Goal: Task Accomplishment & Management: Use online tool/utility

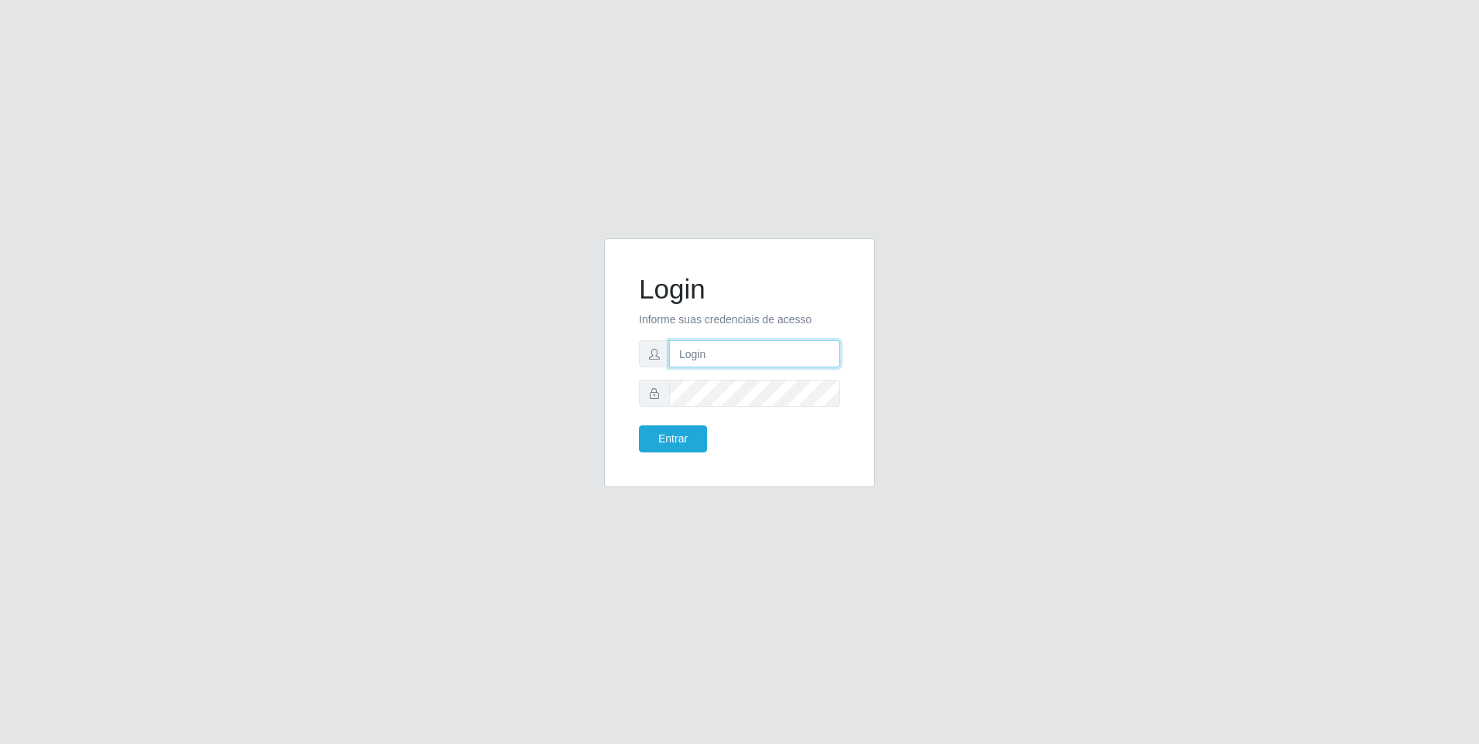
click at [704, 354] on input "text" at bounding box center [754, 353] width 171 height 27
click at [695, 435] on button "Entrar" at bounding box center [673, 438] width 68 height 27
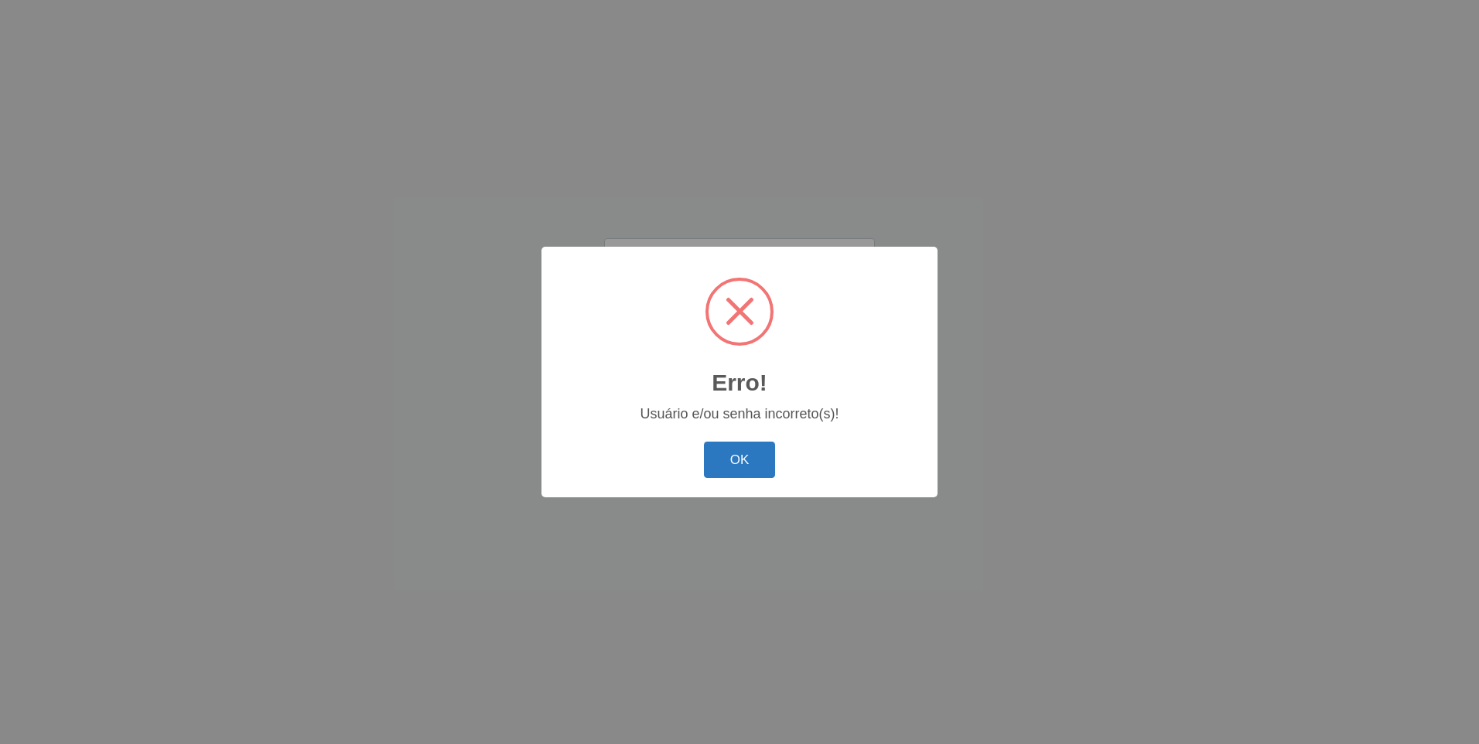
click at [746, 454] on button "OK" at bounding box center [740, 460] width 72 height 36
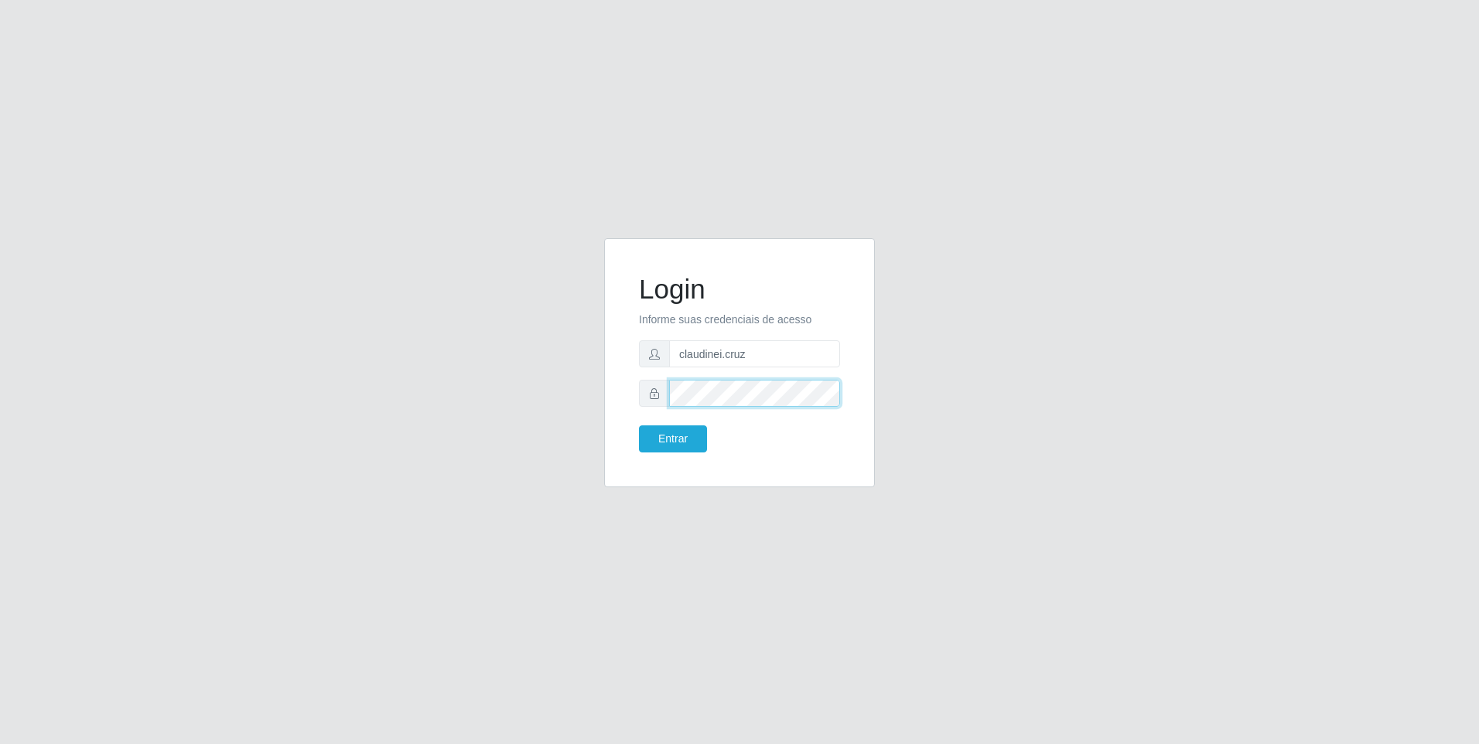
click at [586, 394] on div "Login Informe suas credenciais de acesso claudinei.cruz Entrar" at bounding box center [740, 372] width 882 height 268
click at [667, 437] on button "Entrar" at bounding box center [673, 438] width 68 height 27
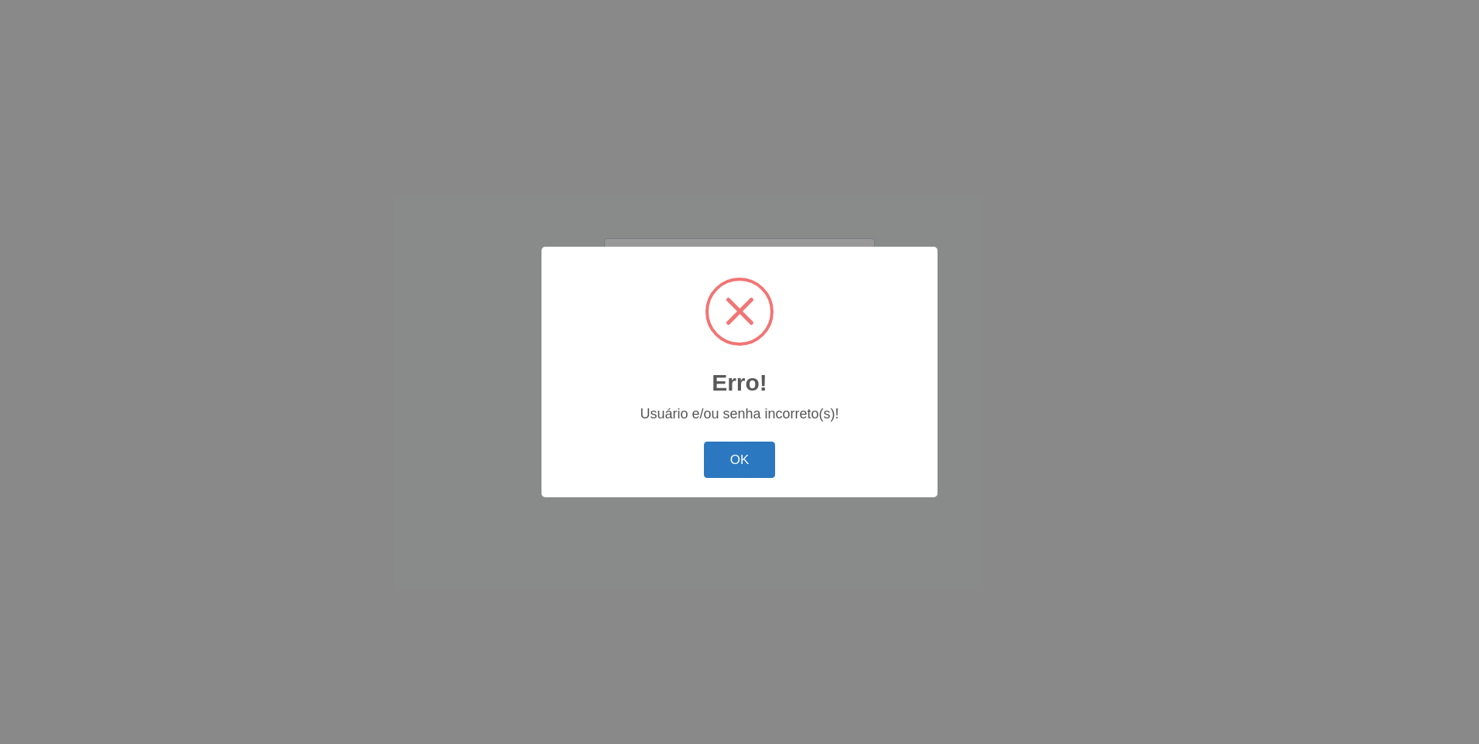
click at [746, 456] on button "OK" at bounding box center [740, 460] width 72 height 36
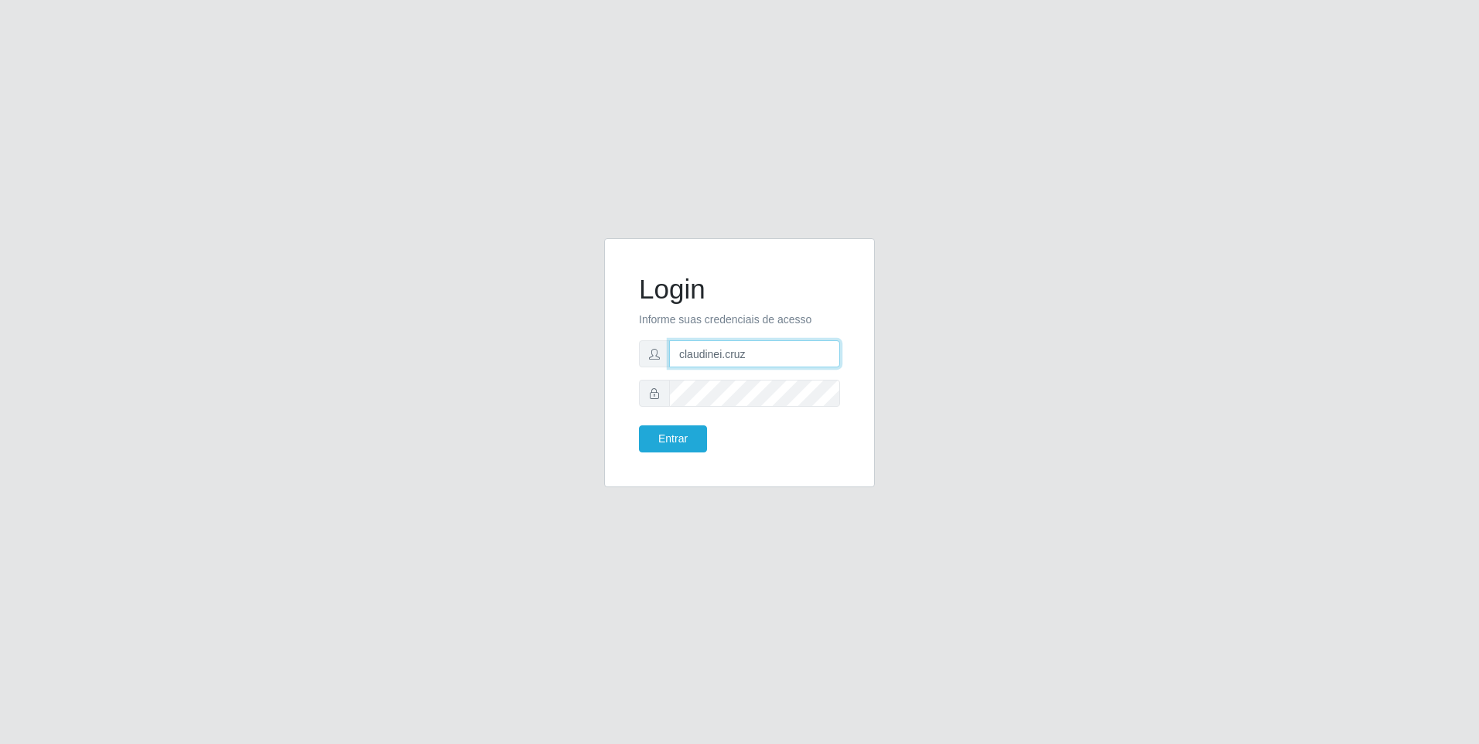
click at [766, 357] on input "claudinei.cruz" at bounding box center [754, 353] width 171 height 27
type input "[EMAIL_ADDRESS][DOMAIN_NAME]"
click at [674, 435] on button "Entrar" at bounding box center [673, 438] width 68 height 27
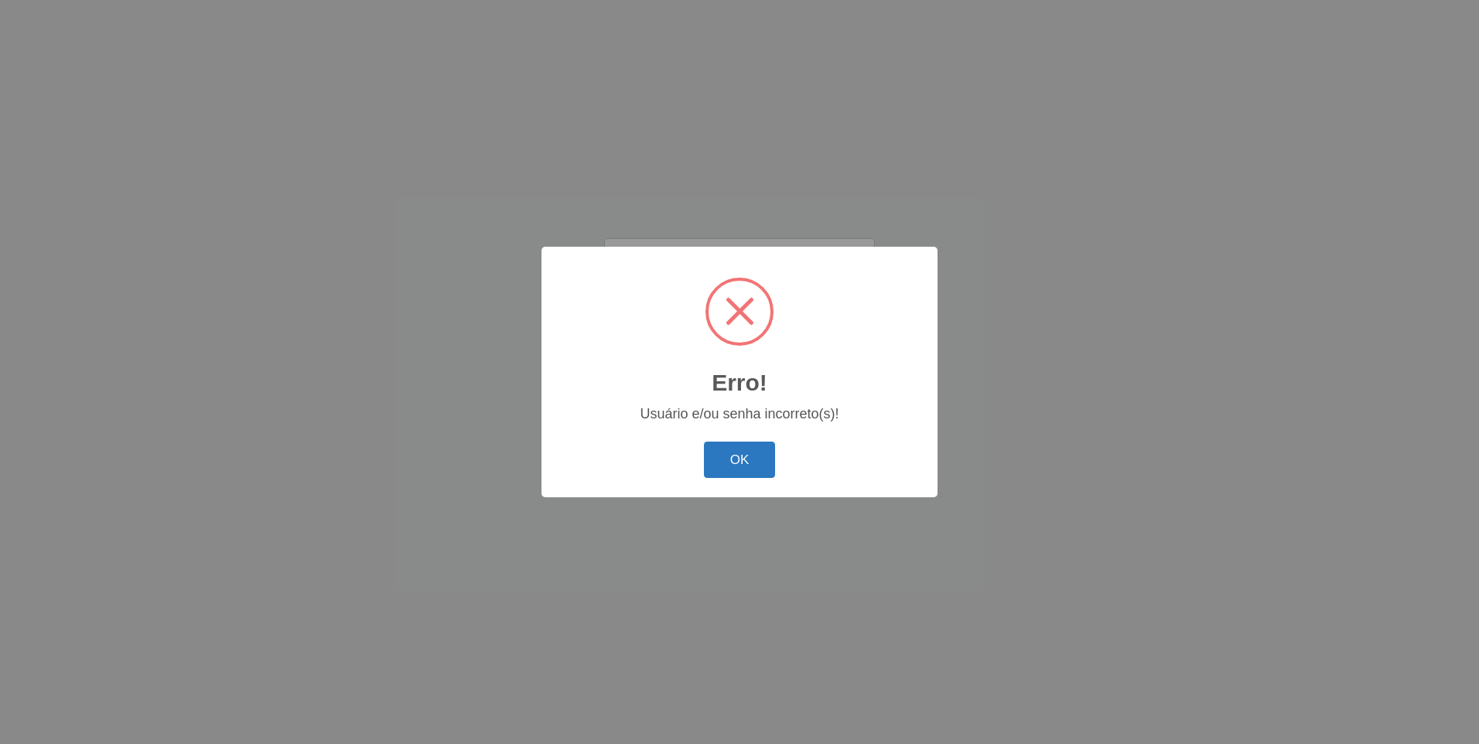
click at [741, 448] on button "OK" at bounding box center [740, 460] width 72 height 36
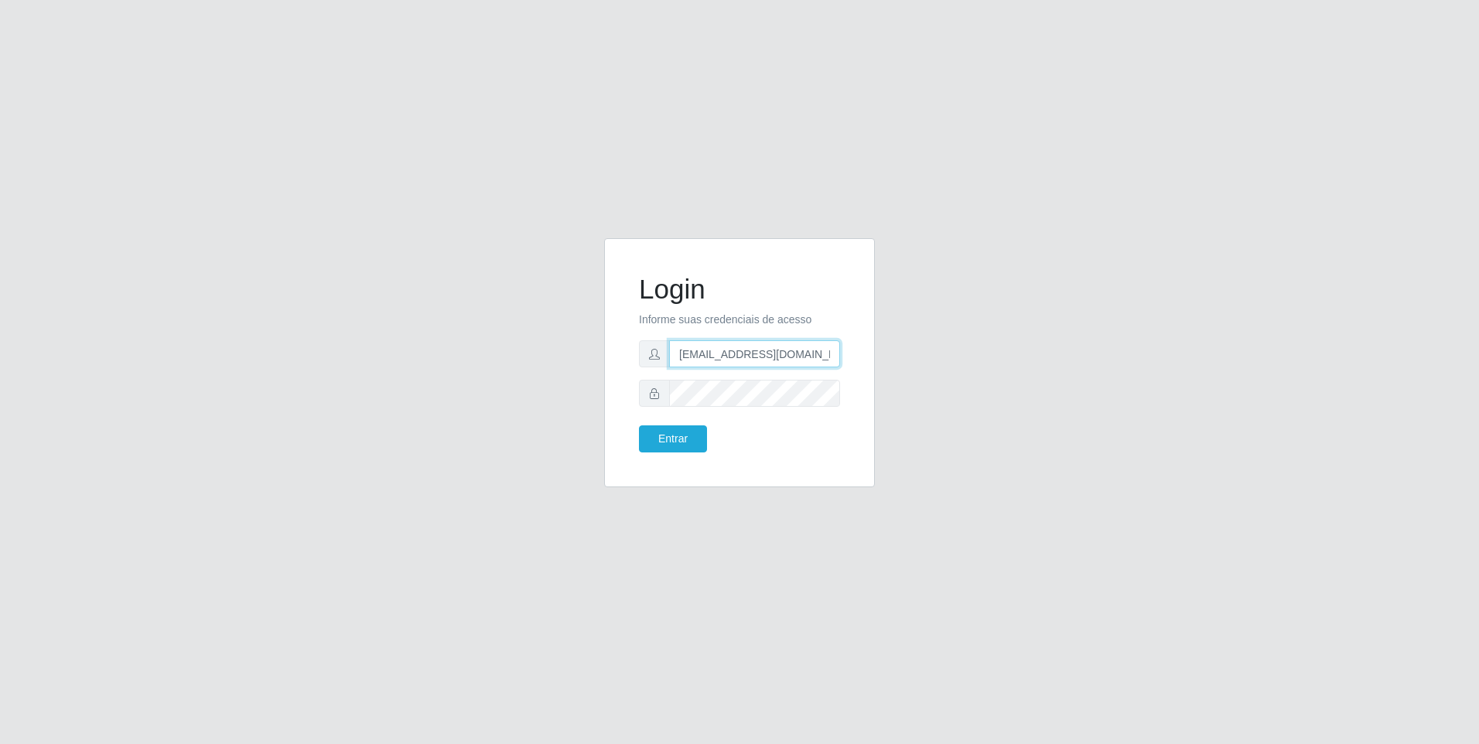
scroll to position [0, 19]
drag, startPoint x: 678, startPoint y: 351, endPoint x: 1044, endPoint y: 386, distance: 368.3
click at [1044, 386] on div "Login Informe suas credenciais de acesso [EMAIL_ADDRESS][DOMAIN_NAME] Entrar" at bounding box center [740, 372] width 882 height 268
click at [599, 384] on div "Login Informe suas credenciais de acesso [EMAIL_ADDRESS][DOMAIN_NAME] Entrar" at bounding box center [739, 372] width 294 height 268
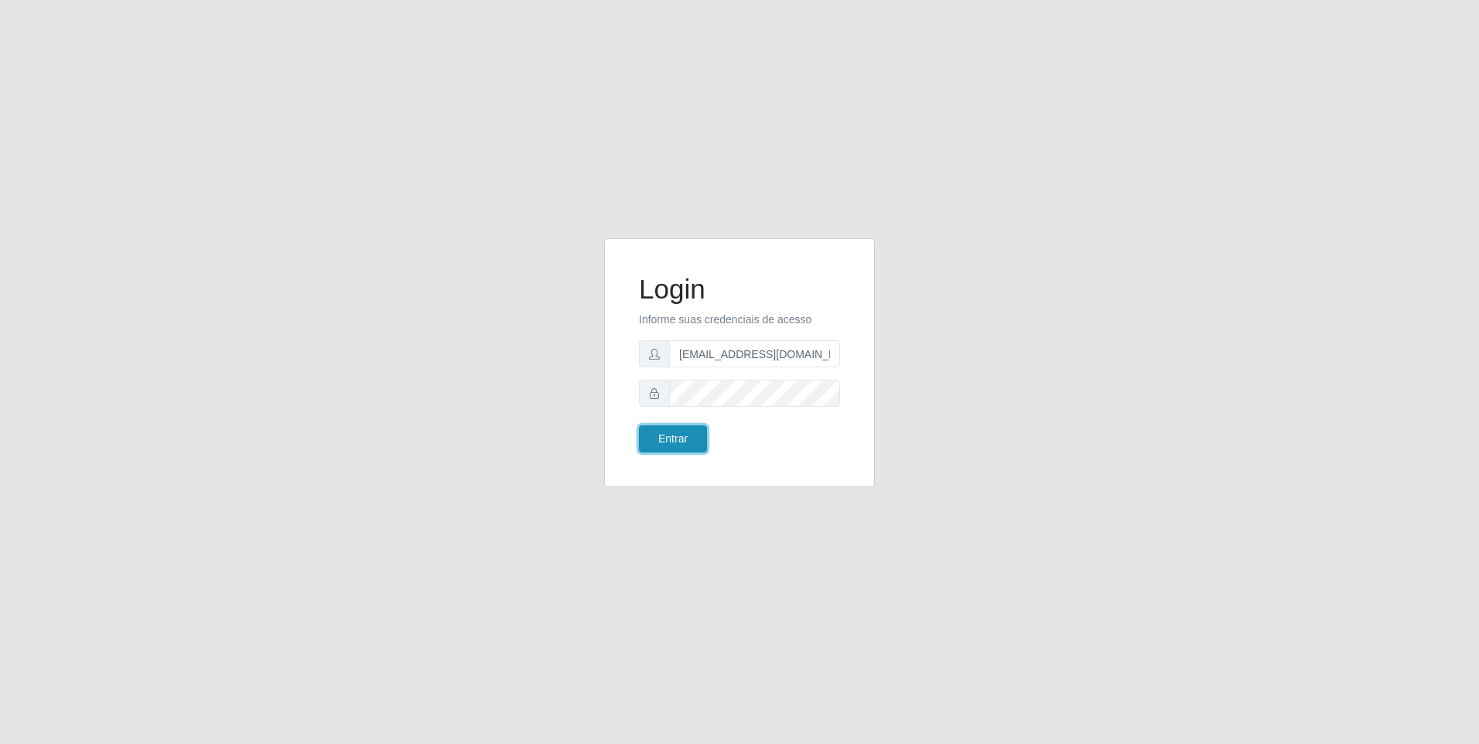
click at [677, 435] on button "Entrar" at bounding box center [673, 438] width 68 height 27
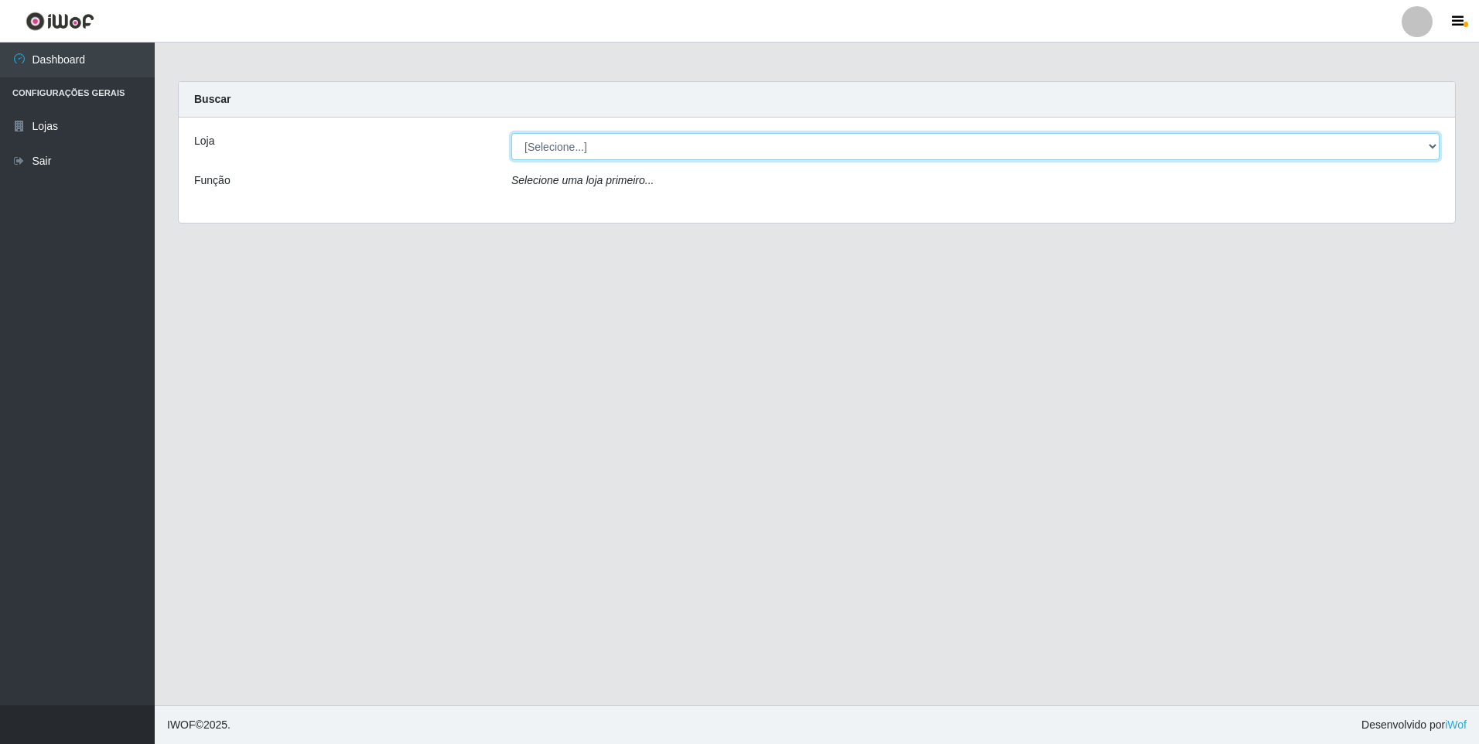
click at [1425, 138] on select "[Selecione...] Atacado Vem - [STREET_ADDRESS]" at bounding box center [975, 146] width 928 height 27
select select "461"
click at [511, 133] on select "[Selecione...] Atacado Vem - [STREET_ADDRESS]" at bounding box center [975, 146] width 928 height 27
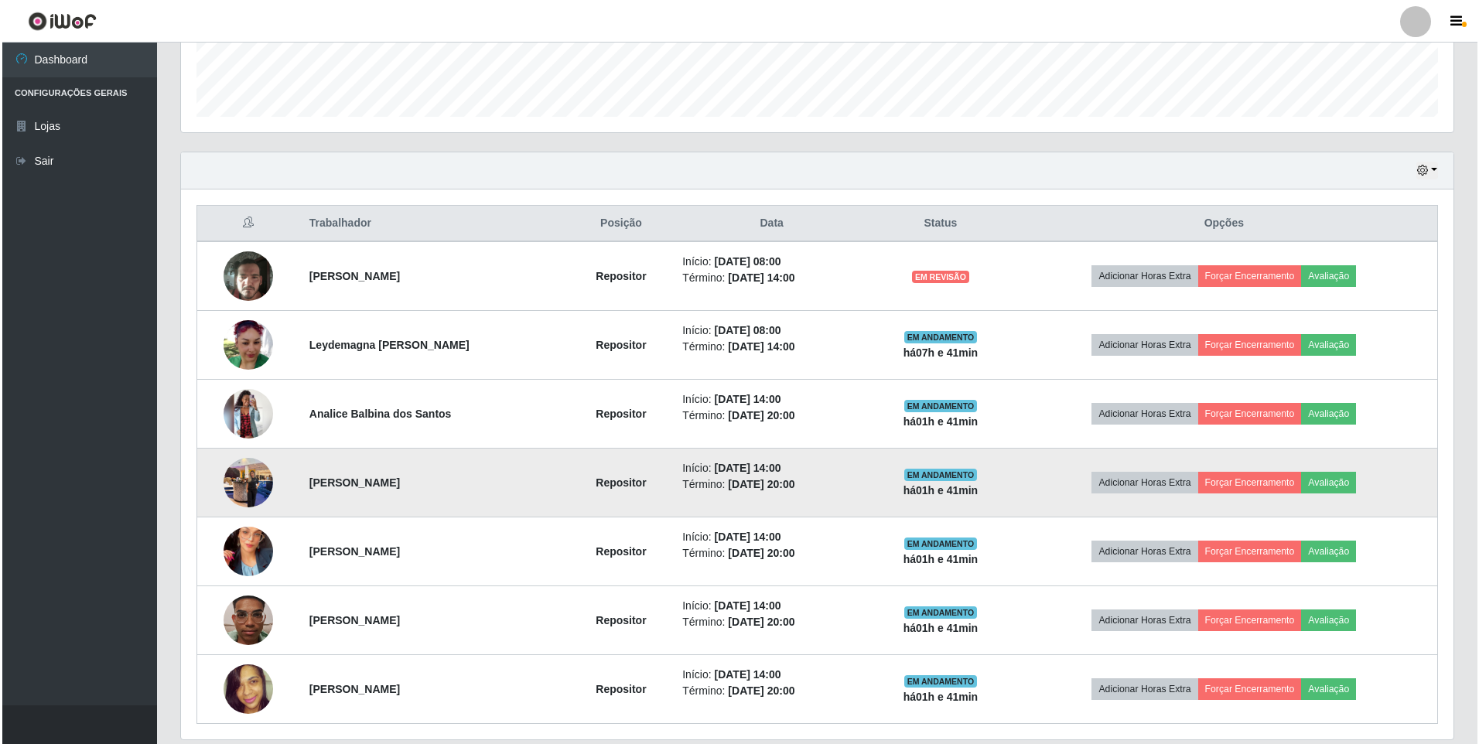
scroll to position [490, 0]
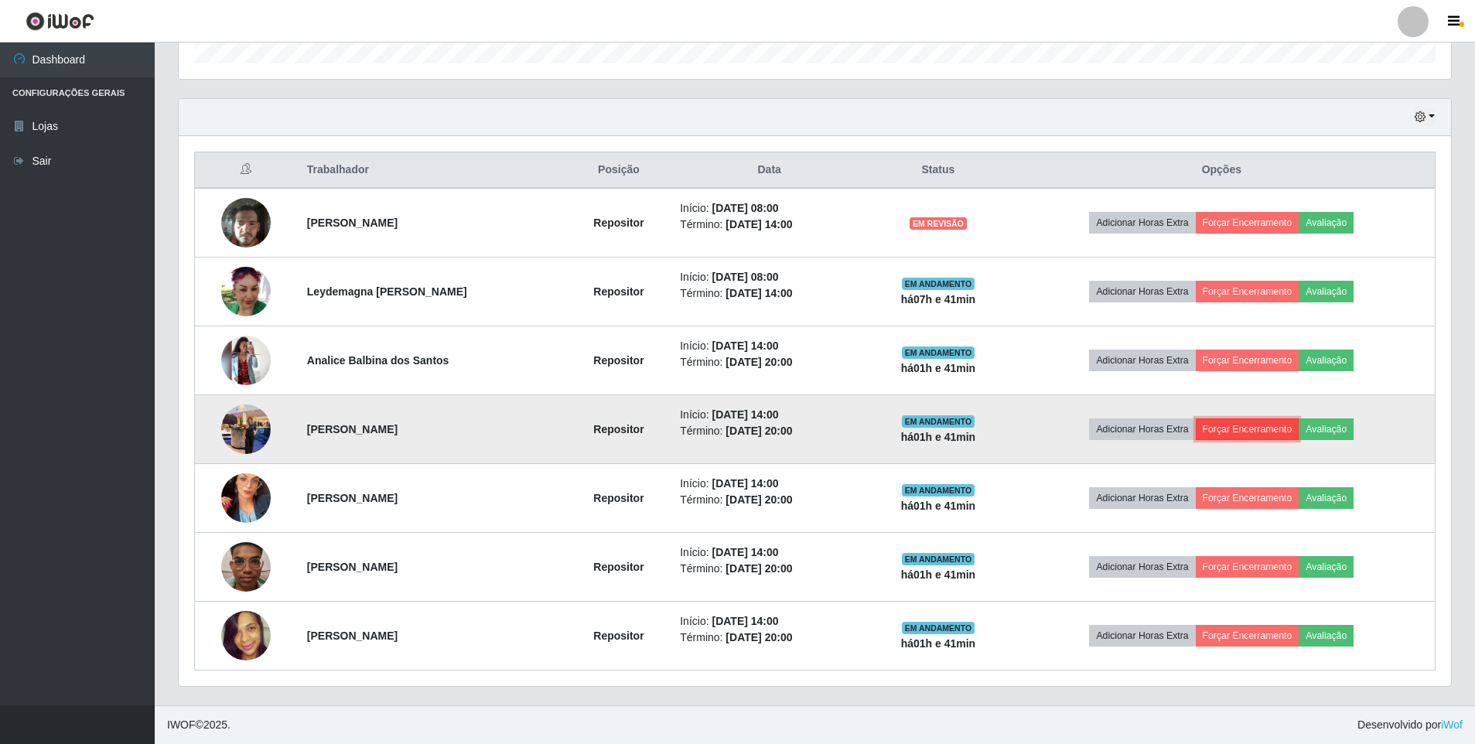
click at [1268, 427] on button "Forçar Encerramento" at bounding box center [1248, 429] width 104 height 22
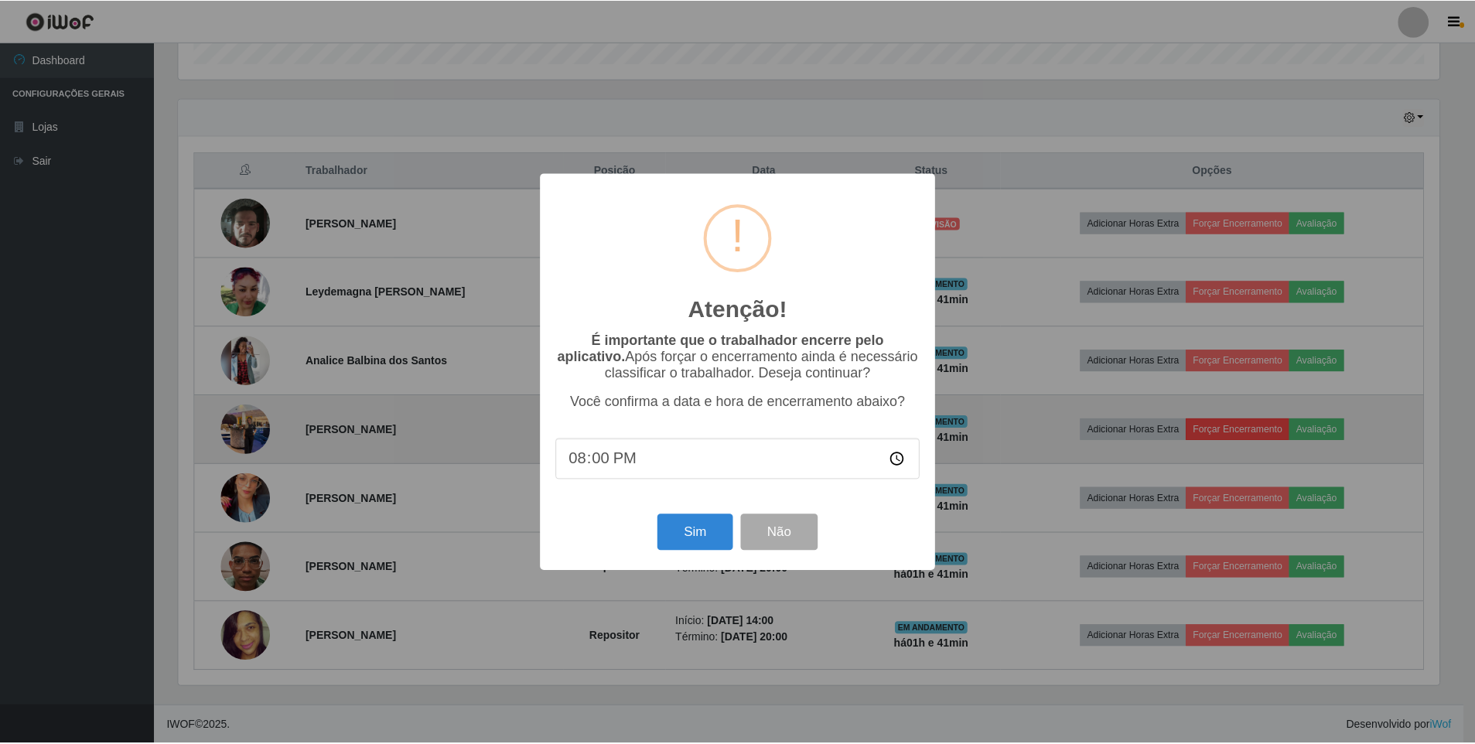
scroll to position [321, 1265]
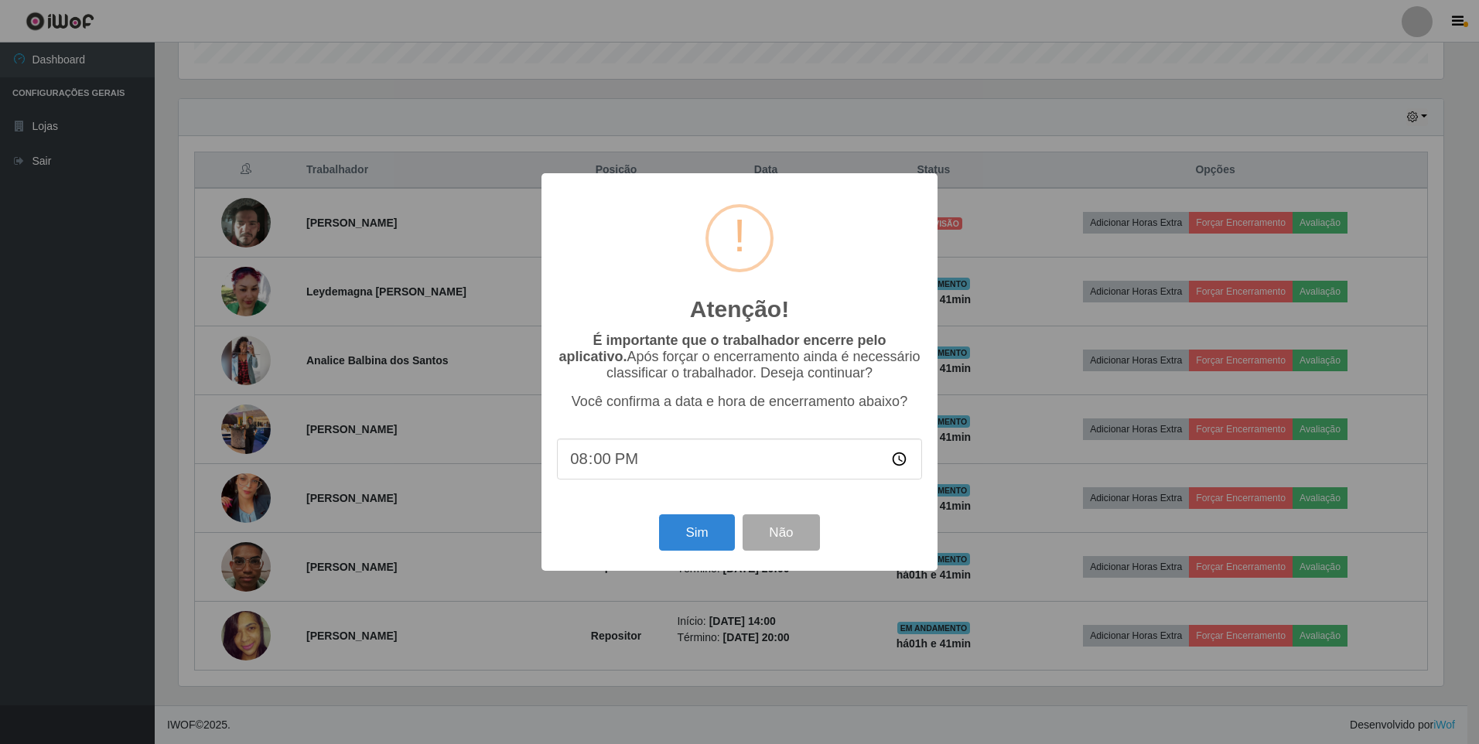
drag, startPoint x: 675, startPoint y: 463, endPoint x: 570, endPoint y: 459, distance: 105.3
click at [570, 459] on input "20:00" at bounding box center [739, 459] width 365 height 41
type input "15:40"
click at [695, 540] on button "Sim" at bounding box center [696, 532] width 75 height 36
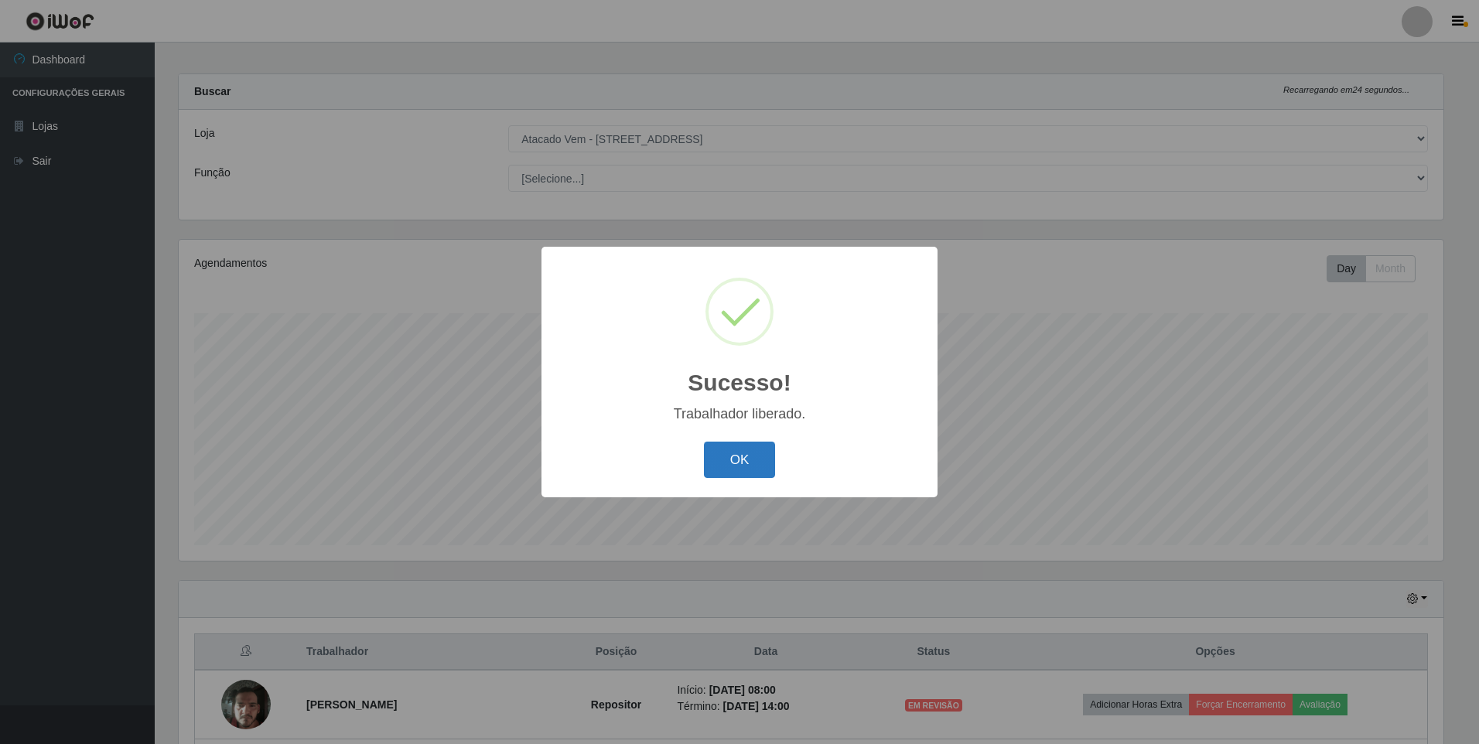
click at [756, 454] on button "OK" at bounding box center [740, 460] width 72 height 36
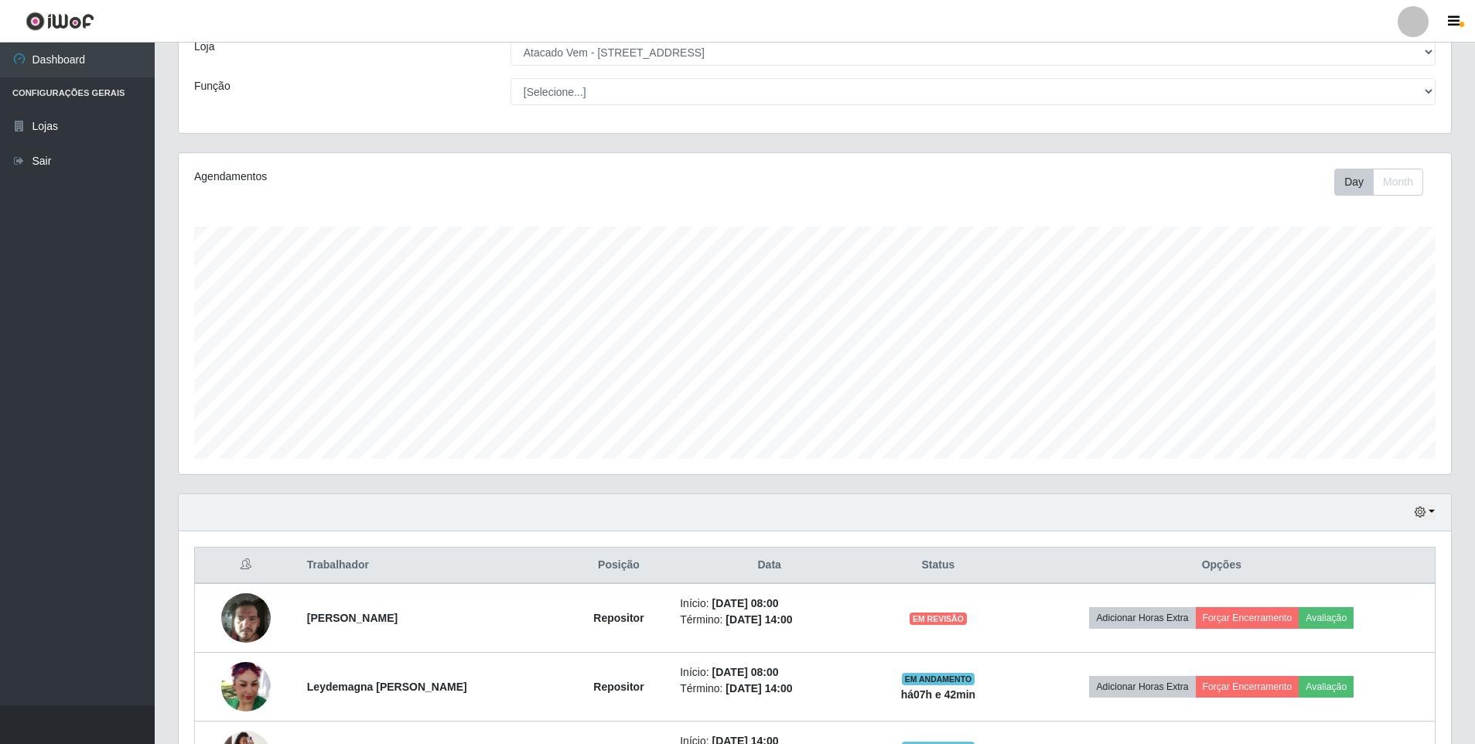
scroll to position [421, 0]
